Goal: Task Accomplishment & Management: Manage account settings

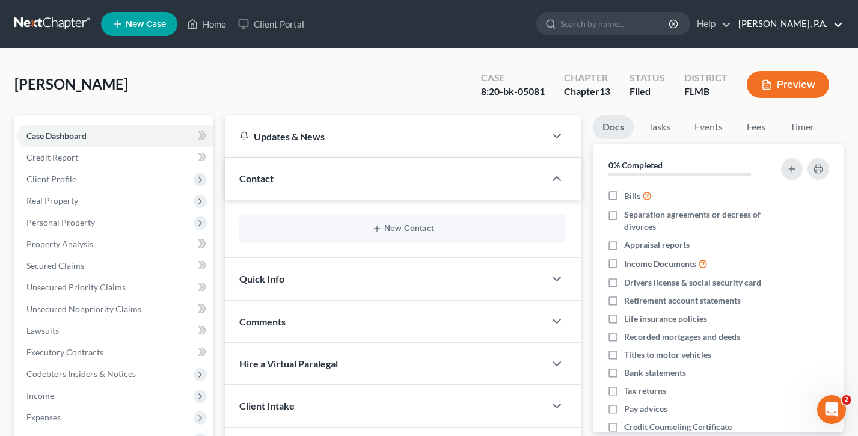
click at [792, 26] on link "[PERSON_NAME], P.A." at bounding box center [787, 24] width 111 height 22
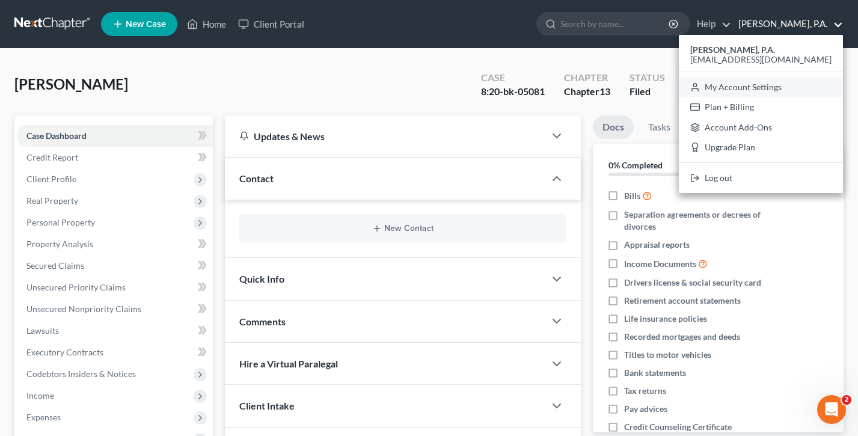
click at [782, 84] on link "My Account Settings" at bounding box center [761, 87] width 164 height 20
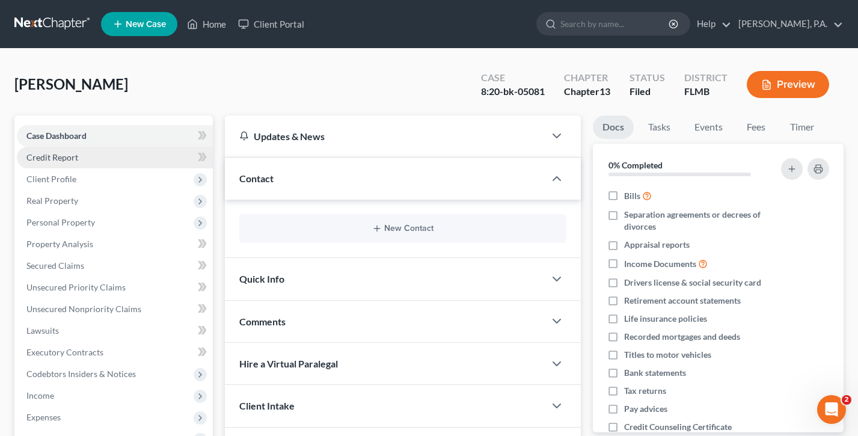
select select "24"
select select "9"
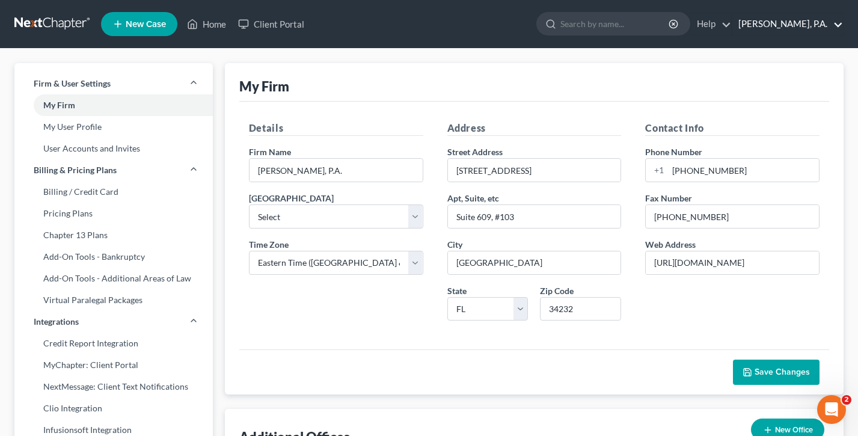
click at [773, 22] on link "[PERSON_NAME], P.A." at bounding box center [787, 24] width 111 height 22
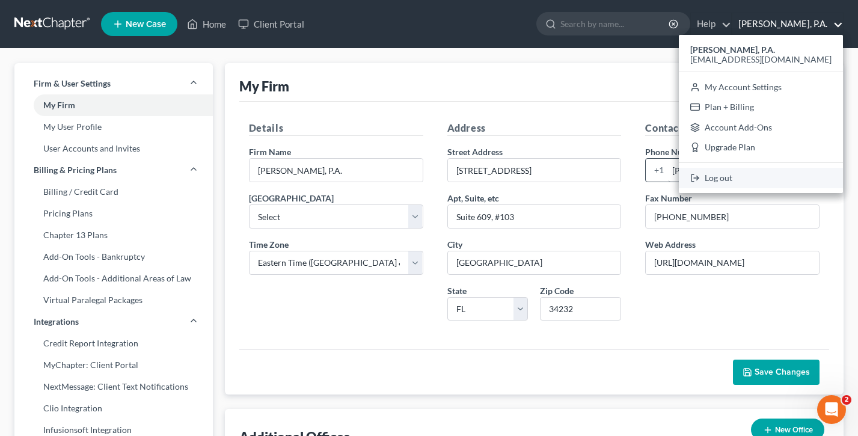
click at [770, 181] on link "Log out" at bounding box center [761, 178] width 164 height 20
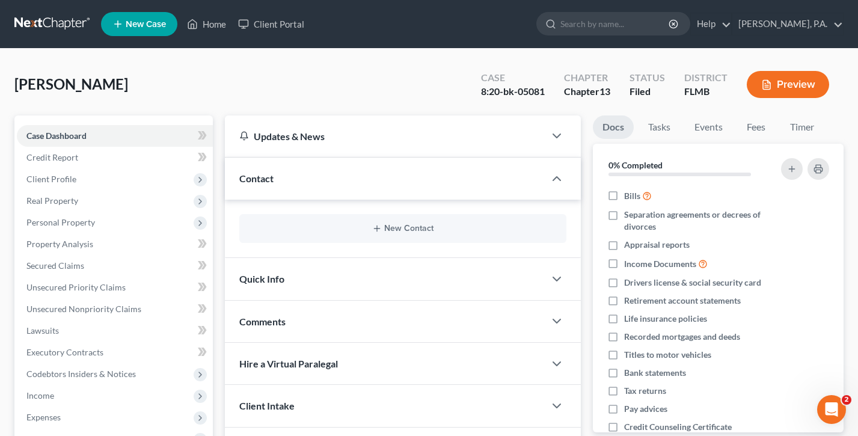
drag, startPoint x: 133, startPoint y: 88, endPoint x: 16, endPoint y: 74, distance: 117.5
click at [16, 74] on div "Tomczak, Robert Upgraded Case 8:20-bk-05081 Chapter Chapter 13 Status Filed Dis…" at bounding box center [428, 89] width 829 height 52
click at [117, 82] on span "[PERSON_NAME]" at bounding box center [71, 83] width 114 height 17
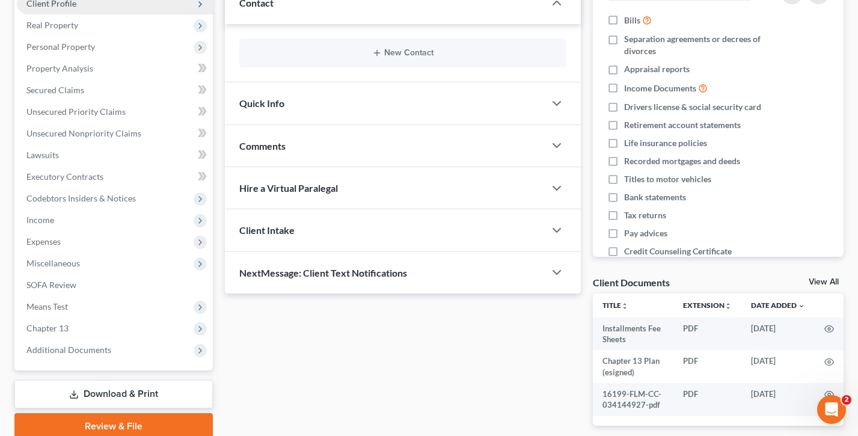
scroll to position [195, 0]
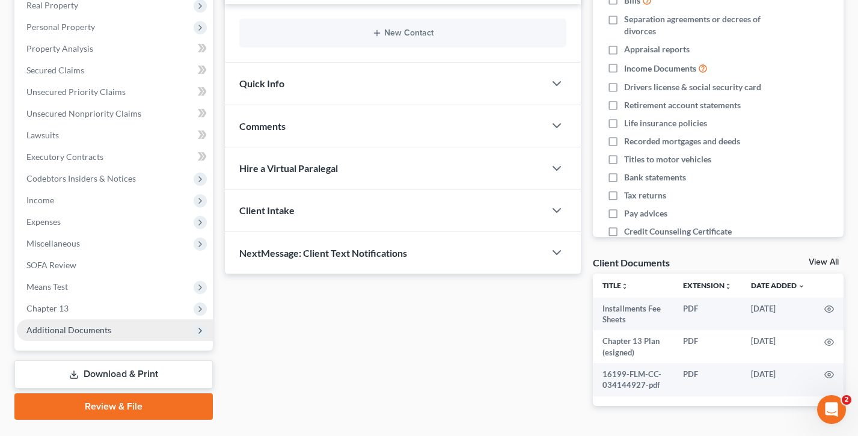
click at [71, 332] on span "Additional Documents" at bounding box center [68, 330] width 85 height 10
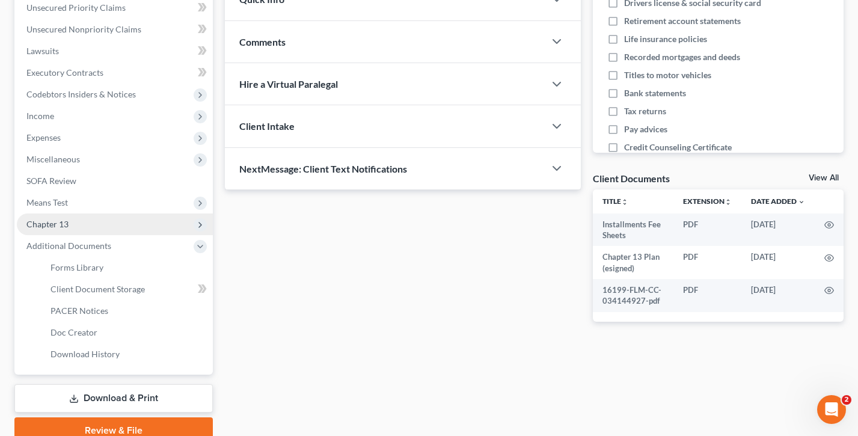
scroll to position [320, 0]
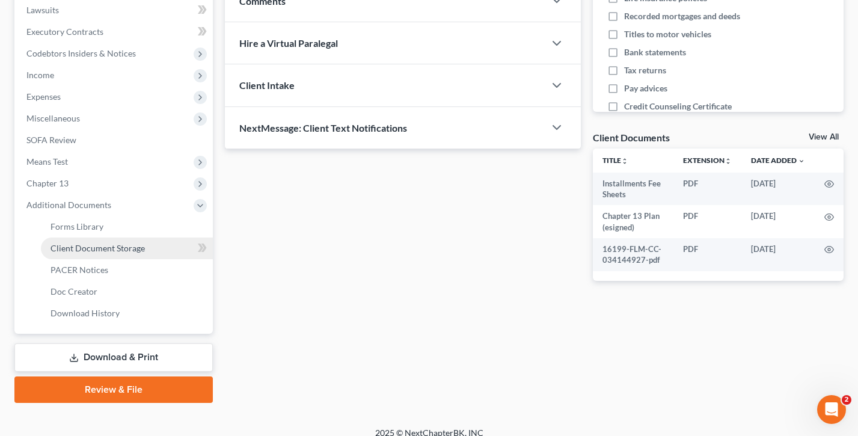
click at [100, 255] on link "Client Document Storage" at bounding box center [127, 248] width 172 height 22
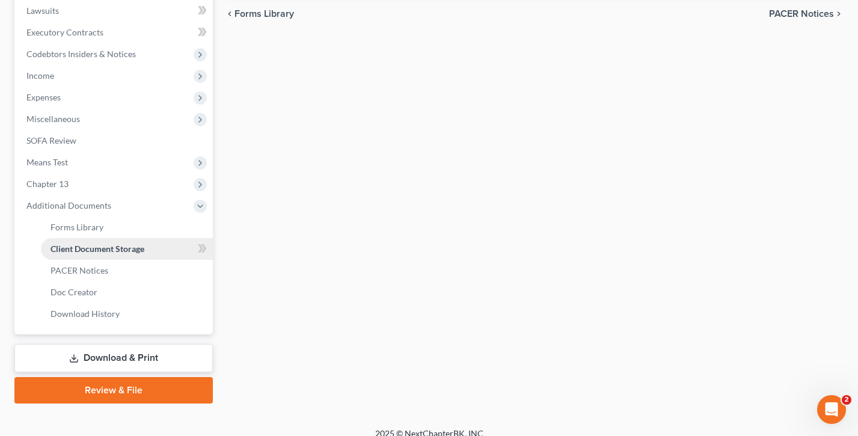
select select "9"
select select "12"
select select "4"
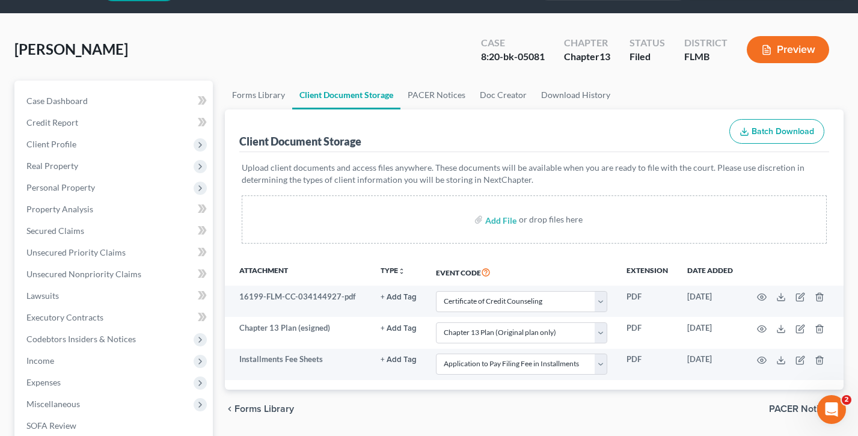
scroll to position [66, 0]
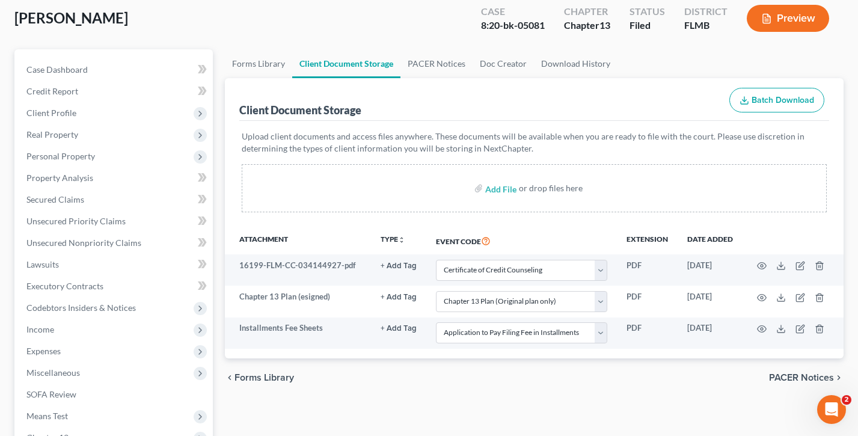
drag, startPoint x: 511, startPoint y: 242, endPoint x: 421, endPoint y: 243, distance: 90.8
click at [421, 243] on tr "Attachment TYPE unfold_more NONE Hearing Notice Proof of Claim Event Code Exten…" at bounding box center [534, 241] width 618 height 28
click at [421, 243] on th "TYPE unfold_more NONE Hearing Notice Proof of Claim" at bounding box center [398, 241] width 55 height 28
drag, startPoint x: 504, startPoint y: 239, endPoint x: 430, endPoint y: 237, distance: 73.3
click at [430, 237] on th "Event Code" at bounding box center [521, 241] width 191 height 28
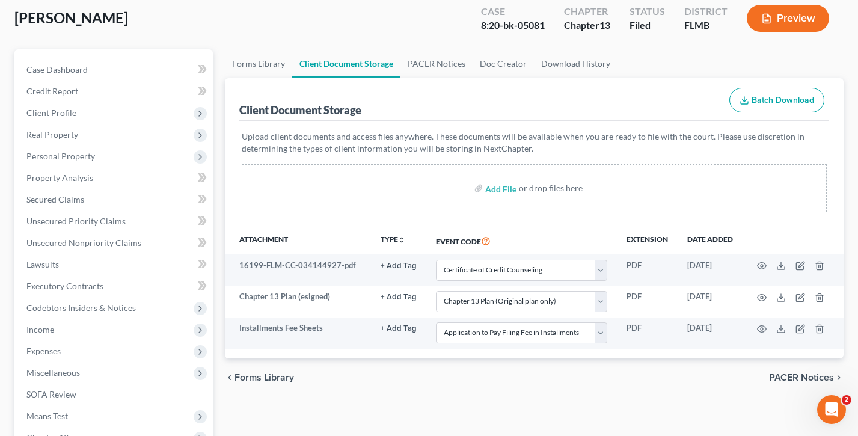
click at [430, 237] on th "Event Code" at bounding box center [521, 241] width 191 height 28
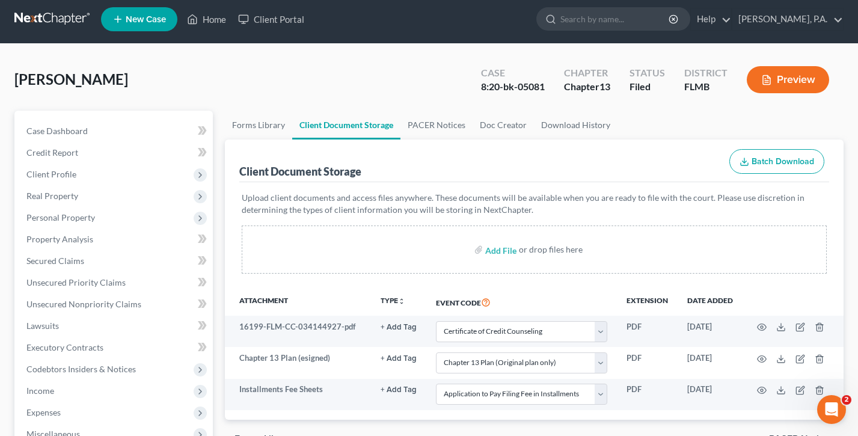
scroll to position [0, 0]
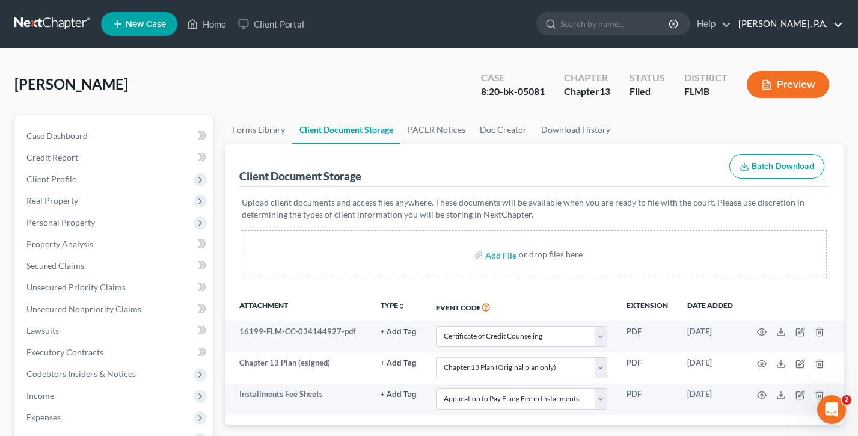
click at [772, 29] on link "[PERSON_NAME], P.A." at bounding box center [787, 24] width 111 height 22
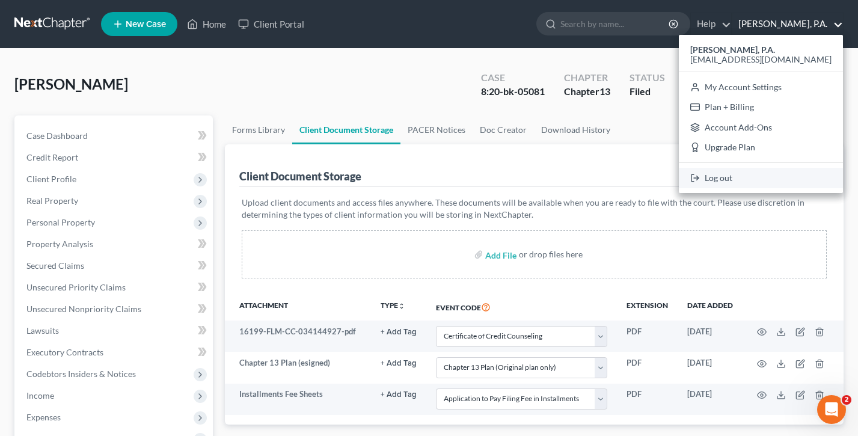
click at [767, 177] on link "Log out" at bounding box center [761, 178] width 164 height 20
